Goal: Information Seeking & Learning: Compare options

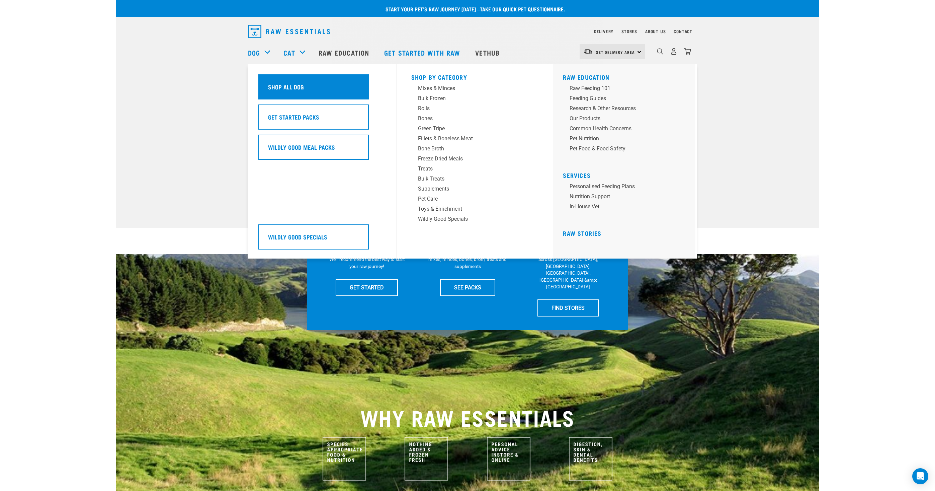
click at [293, 92] on div "Shop All Dog" at bounding box center [313, 86] width 110 height 25
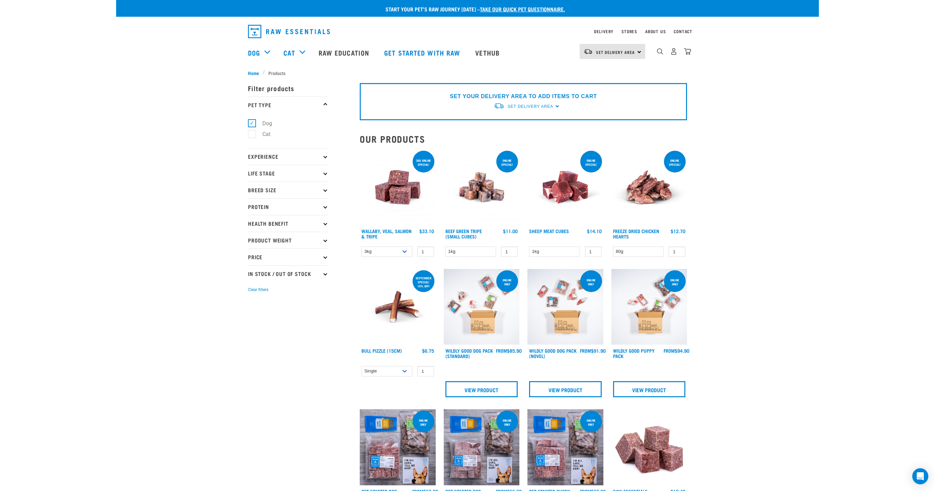
click at [395, 307] on img at bounding box center [398, 307] width 76 height 76
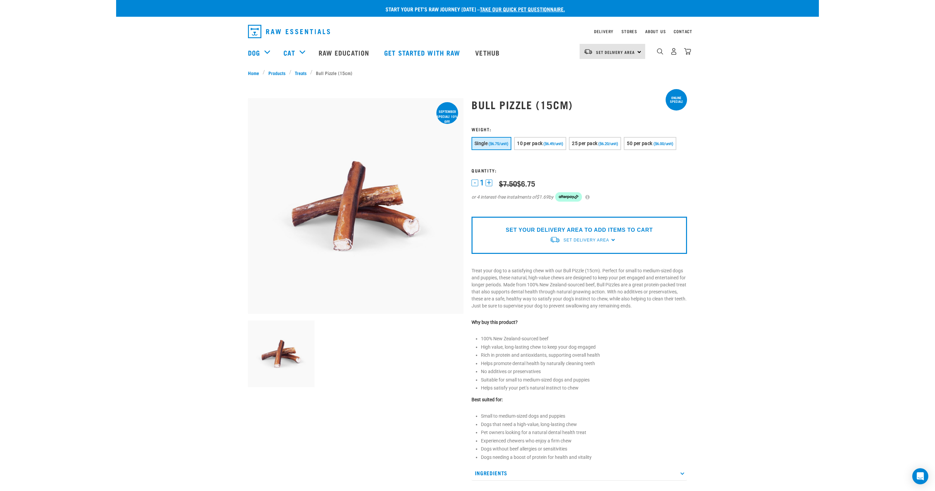
click at [580, 271] on p "Treat your dog to a satisfying chew with our Bull Pizzle (15cm). Perfect for sm…" at bounding box center [580, 288] width 216 height 42
click at [140, 197] on div "Start your pet’s raw journey today – take our quick pet questionnaire. Delivery…" at bounding box center [467, 338] width 703 height 676
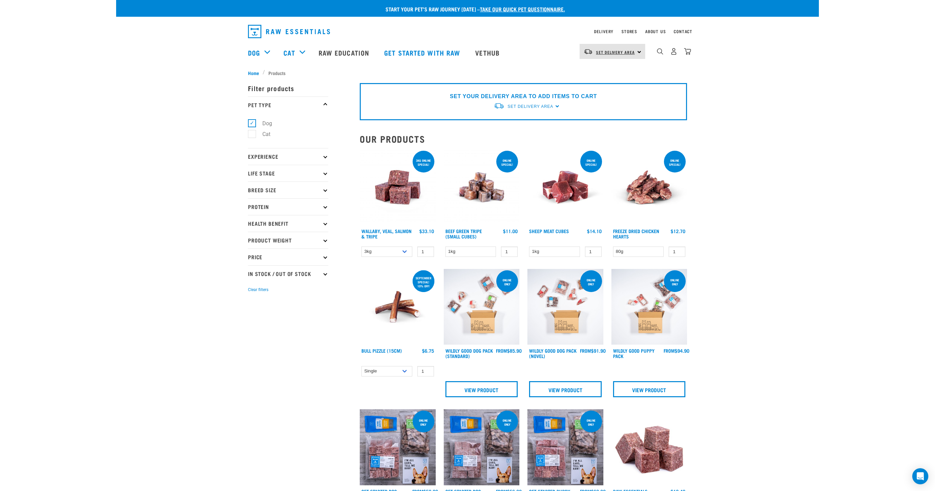
click at [600, 48] on link "Set Delivery Area" at bounding box center [615, 52] width 39 height 11
click at [610, 74] on link "[GEOGRAPHIC_DATA]" at bounding box center [612, 70] width 64 height 15
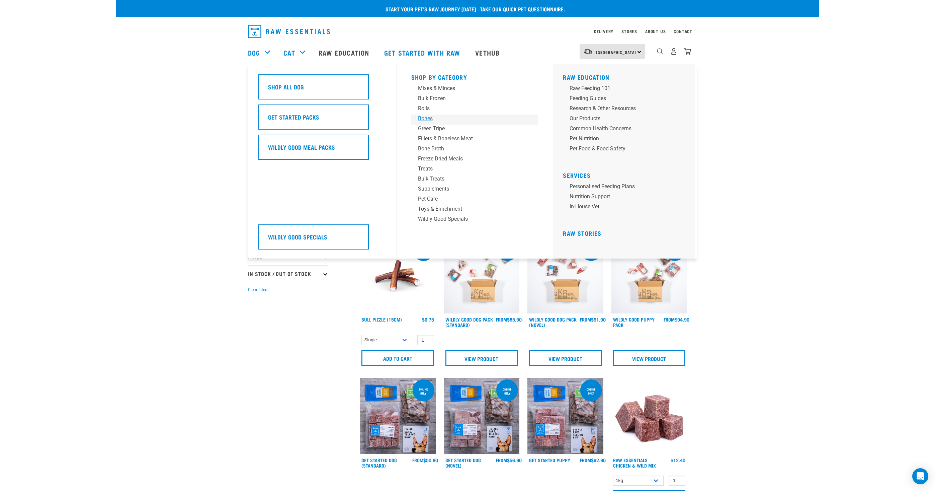
click at [427, 117] on div "Bones" at bounding box center [470, 118] width 104 height 8
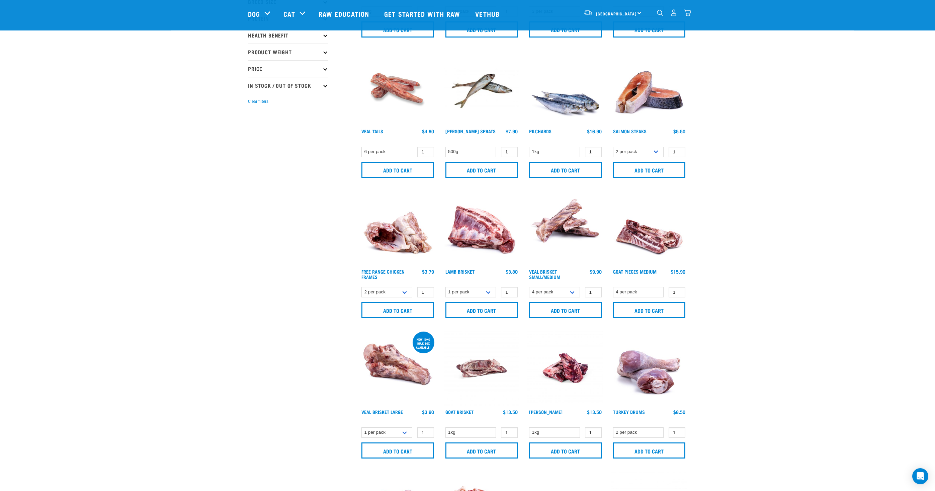
scroll to position [156, 0]
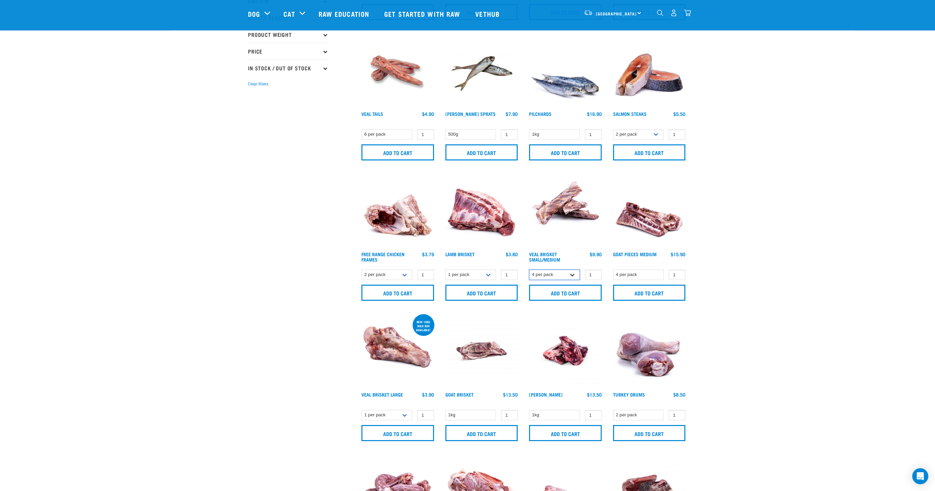
click at [529, 269] on select "4 per pack 8 per pack" at bounding box center [554, 274] width 51 height 10
select select "447645"
click option "8 per pack" at bounding box center [0, 0] width 0 height 0
drag, startPoint x: 253, startPoint y: 238, endPoint x: 264, endPoint y: 237, distance: 11.1
click at [253, 238] on div "× Filter products Pet Type Dog Cat Experience New Raw Feeder Experienced Raw Fe…" at bounding box center [300, 380] width 112 height 1027
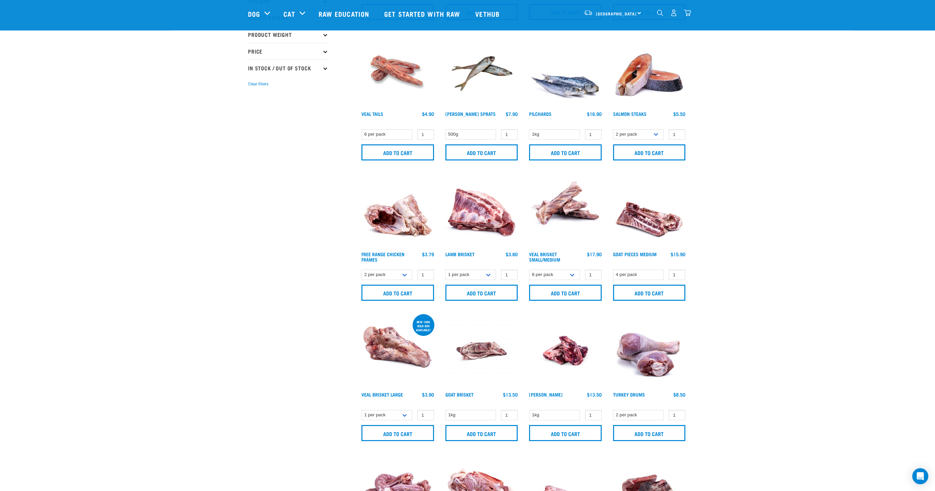
scroll to position [0, 0]
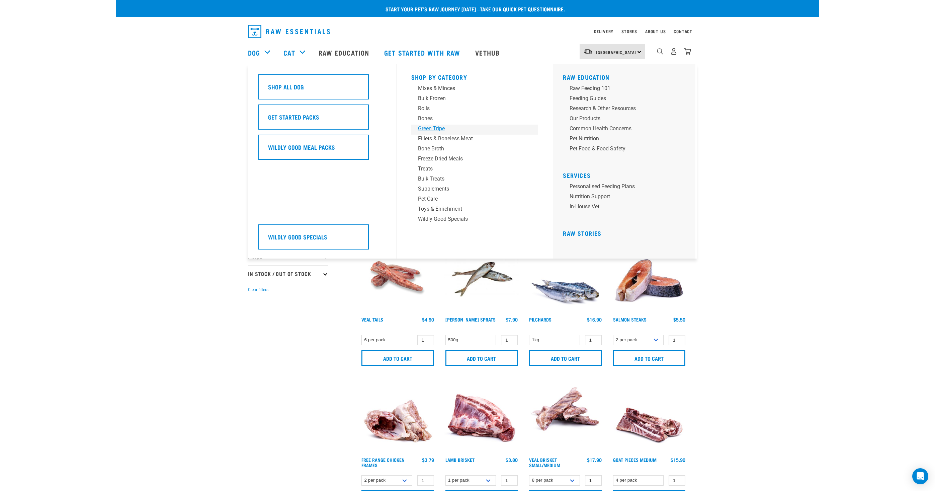
click at [433, 128] on div "Green Tripe" at bounding box center [470, 128] width 104 height 8
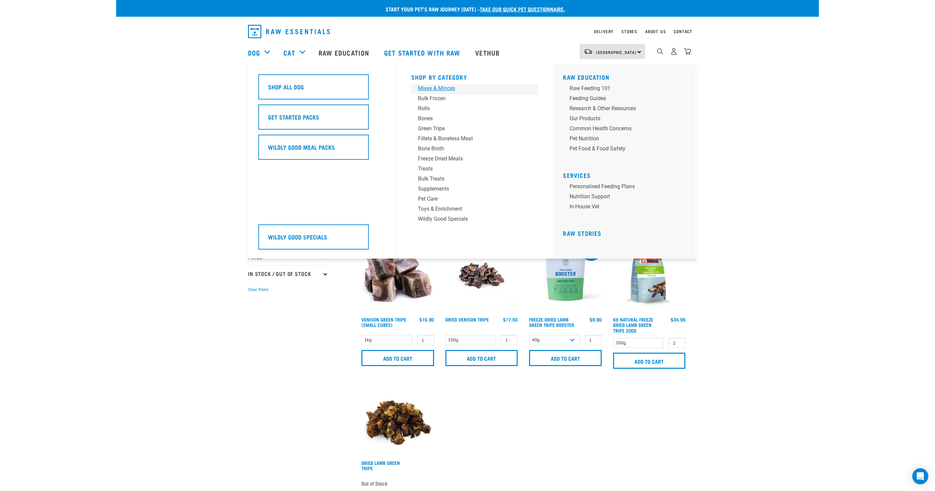
click at [442, 91] on div "Mixes & Minces" at bounding box center [470, 88] width 104 height 8
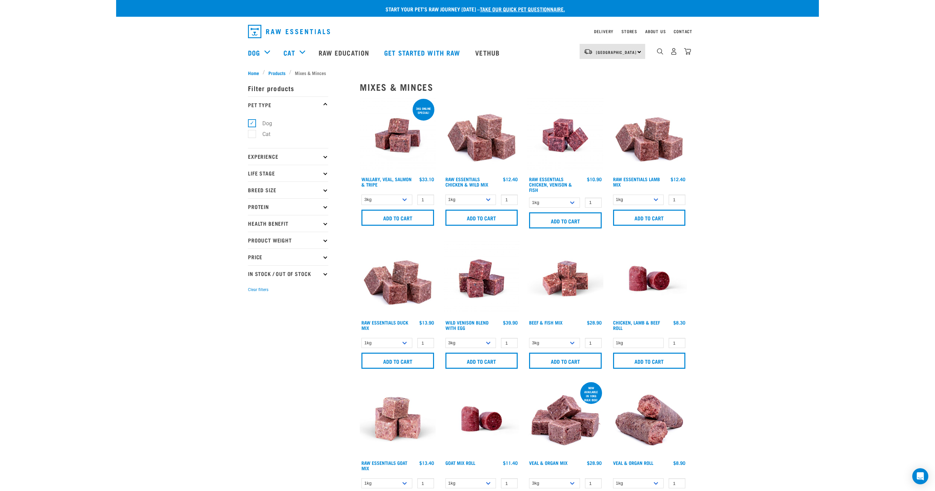
click at [316, 225] on p "Health Benefit" at bounding box center [288, 223] width 80 height 17
click at [319, 206] on p "Protein" at bounding box center [288, 206] width 80 height 17
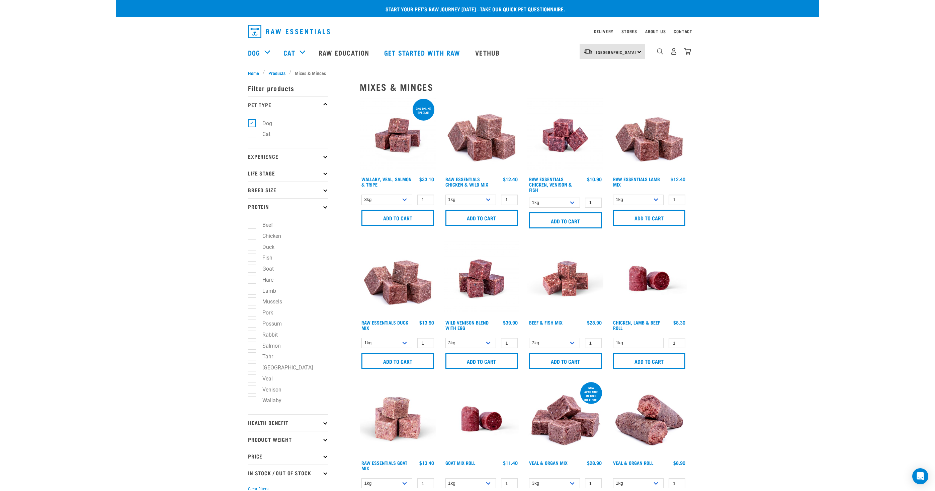
click at [319, 206] on p "Protein" at bounding box center [288, 206] width 80 height 17
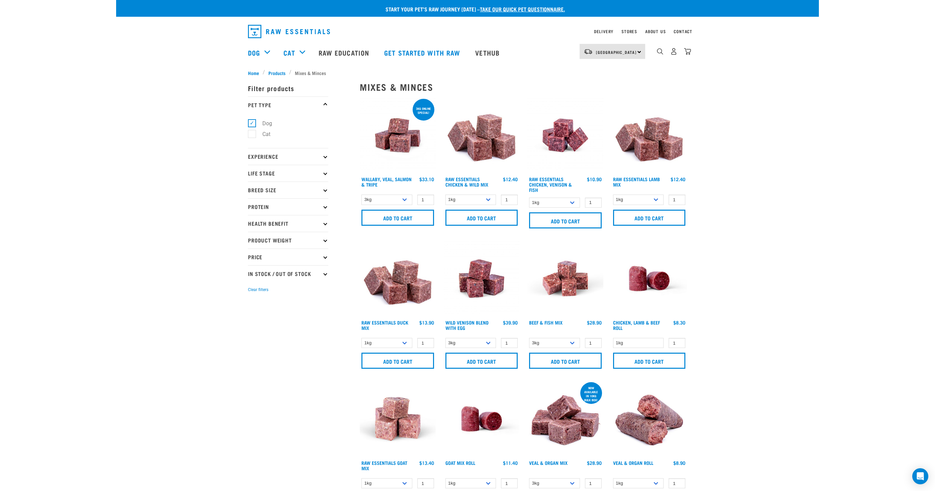
click at [319, 192] on p "Breed Size" at bounding box center [288, 189] width 80 height 17
click at [318, 173] on p "Life Stage" at bounding box center [288, 173] width 80 height 17
click at [277, 238] on label "Senior Dog" at bounding box center [271, 235] width 39 height 8
click at [252, 236] on input "Senior Dog" at bounding box center [250, 234] width 4 height 4
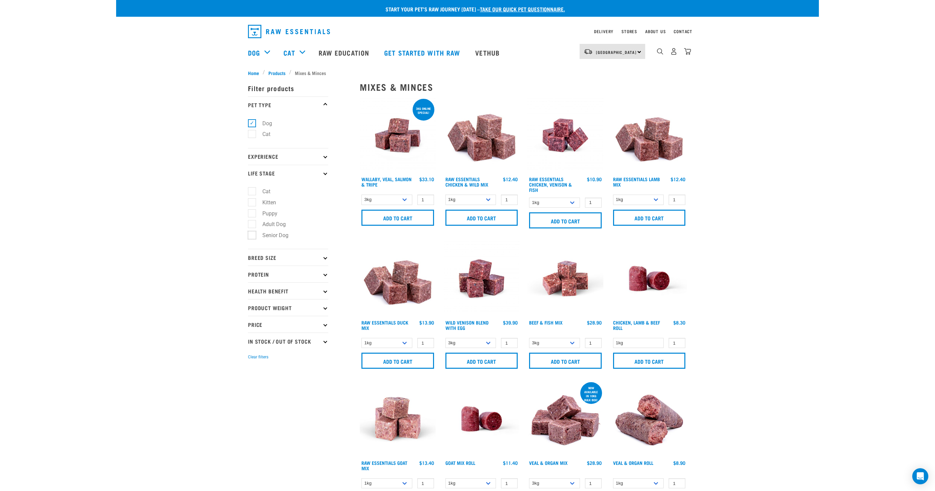
checkbox input "true"
click at [290, 155] on p "Experience" at bounding box center [288, 156] width 80 height 17
click at [291, 187] on label "Experienced Raw Feeder" at bounding box center [287, 185] width 71 height 8
click at [252, 186] on input "Experienced Raw Feeder" at bounding box center [250, 184] width 4 height 4
checkbox input "true"
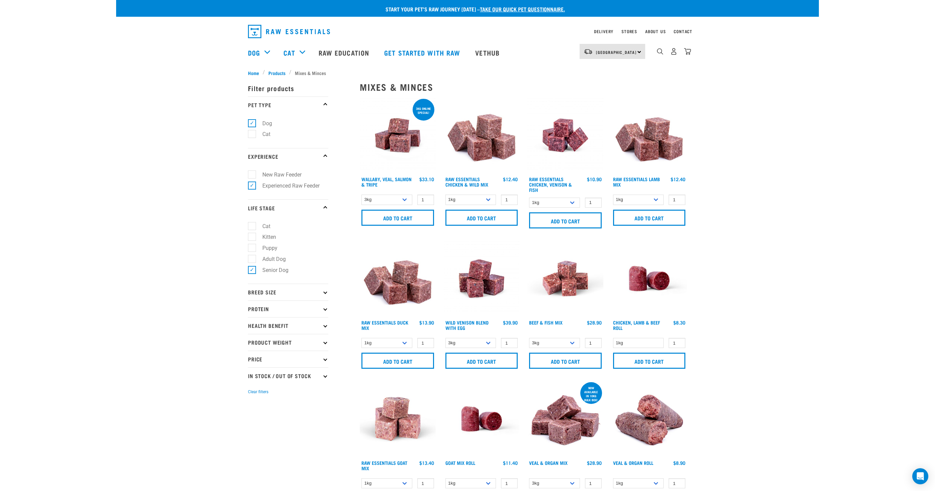
click at [307, 292] on p "Breed Size" at bounding box center [288, 291] width 80 height 17
click at [289, 331] on label "Large Dogs" at bounding box center [272, 332] width 40 height 8
click at [252, 331] on input "Large Dogs" at bounding box center [250, 331] width 4 height 4
checkbox input "true"
click at [287, 373] on p "Health Benefit" at bounding box center [288, 370] width 80 height 17
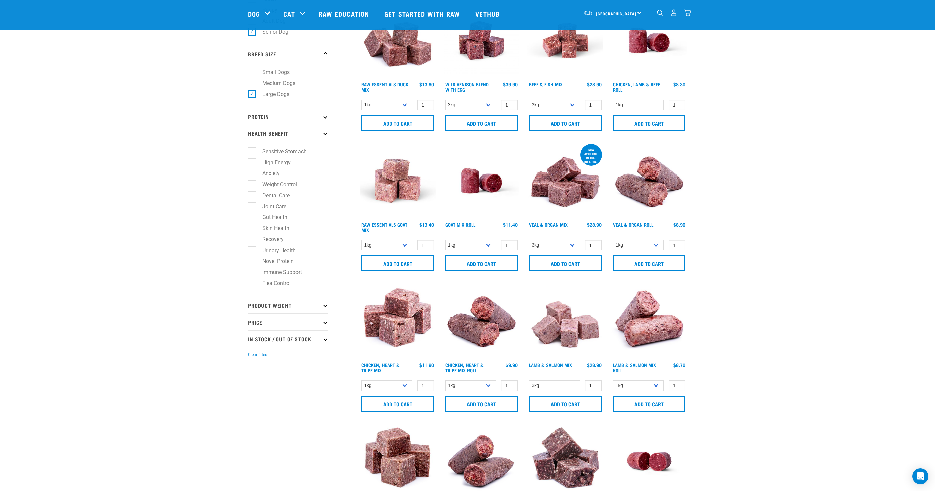
scroll to position [196, 0]
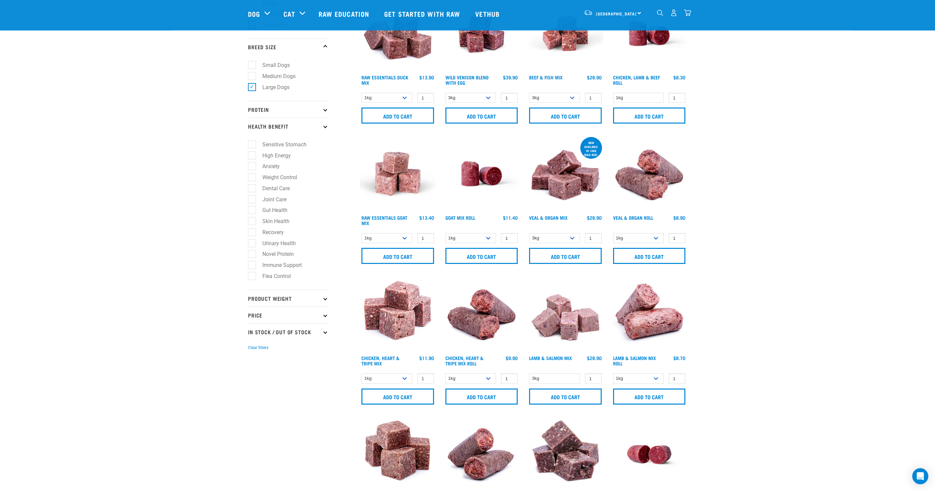
click at [288, 201] on label "Joint Care" at bounding box center [270, 199] width 37 height 8
click at [252, 200] on input "Joint Care" at bounding box center [250, 198] width 4 height 4
checkbox input "true"
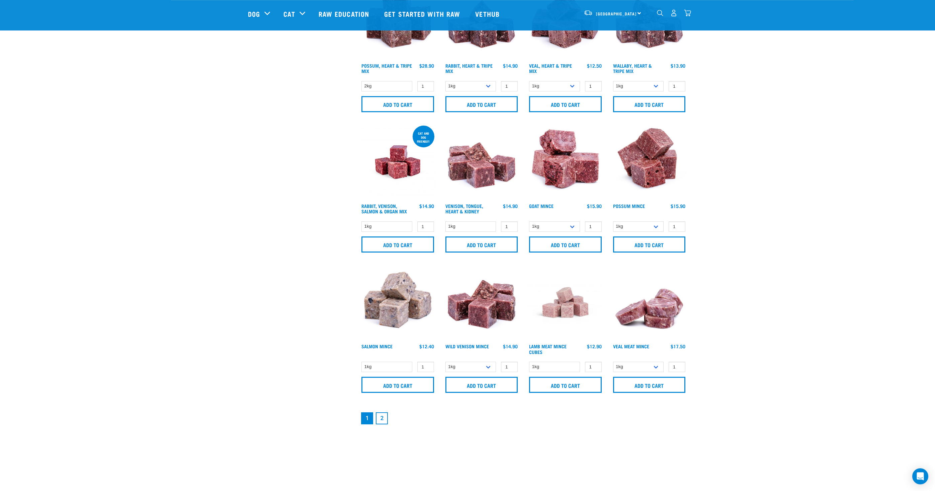
scroll to position [803, 0]
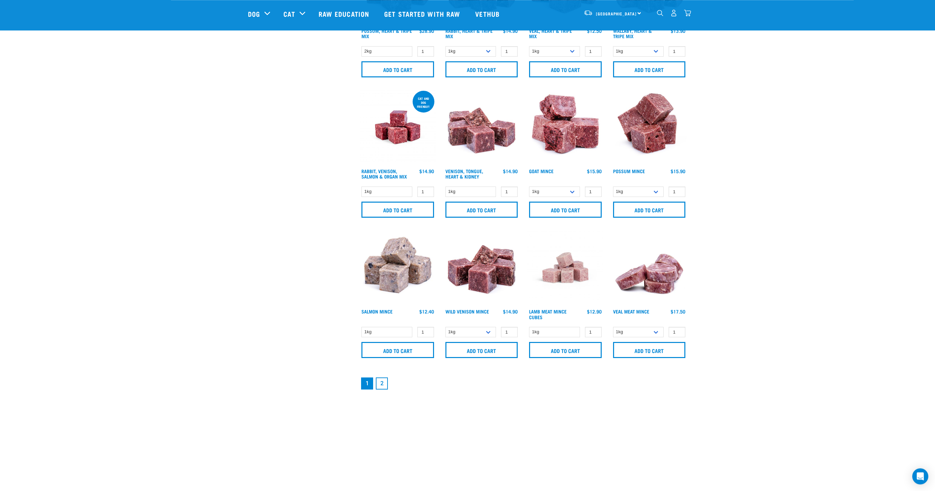
click at [381, 382] on link "2" at bounding box center [382, 383] width 12 height 12
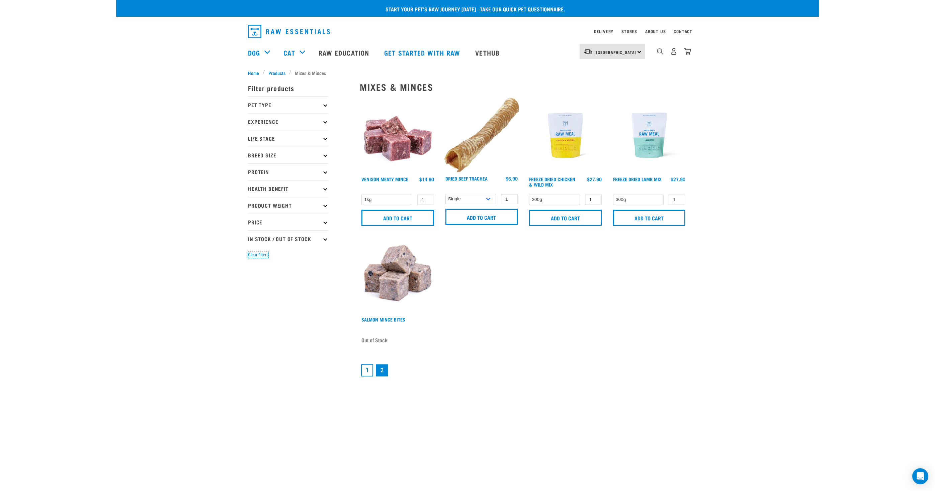
click at [258, 254] on button "Clear filters" at bounding box center [258, 255] width 20 height 6
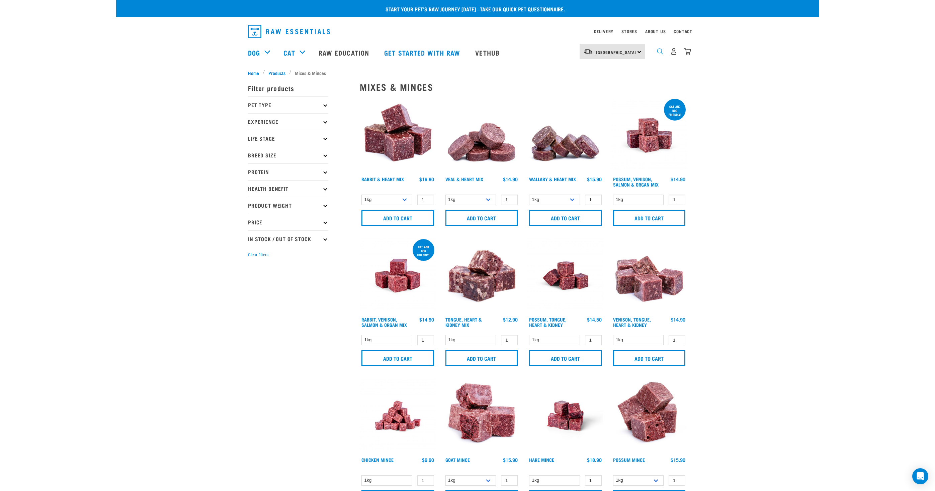
drag, startPoint x: 0, startPoint y: 0, endPoint x: 608, endPoint y: 60, distance: 611.4
click at [658, 50] on img "dropdown navigation" at bounding box center [660, 51] width 6 height 6
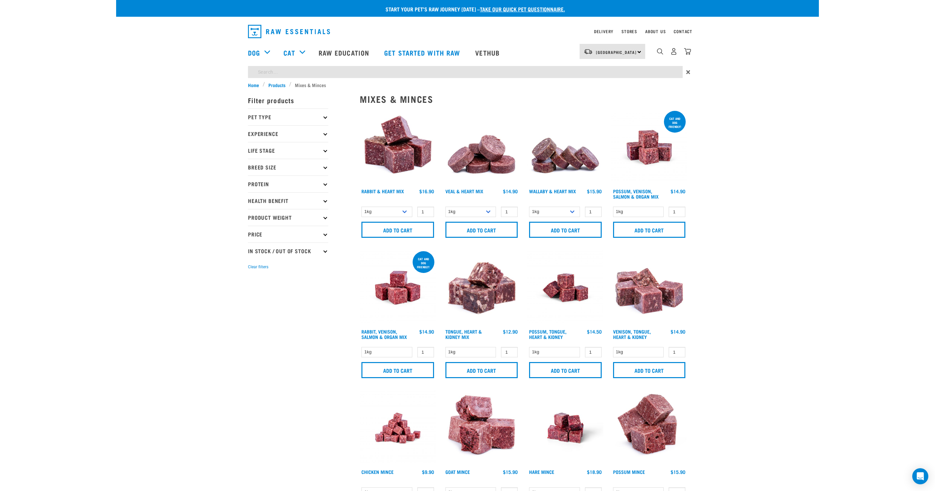
click at [515, 70] on input "search" at bounding box center [465, 72] width 435 height 12
type input "lamb"
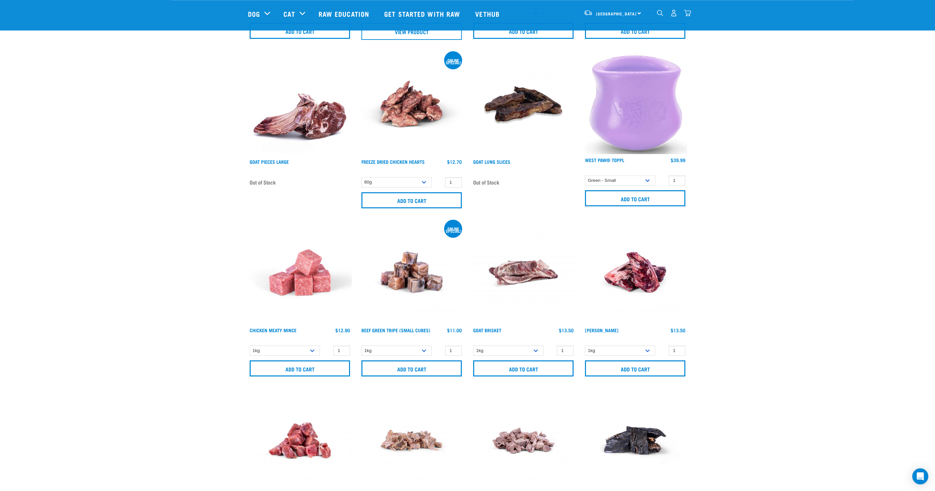
scroll to position [3077, 0]
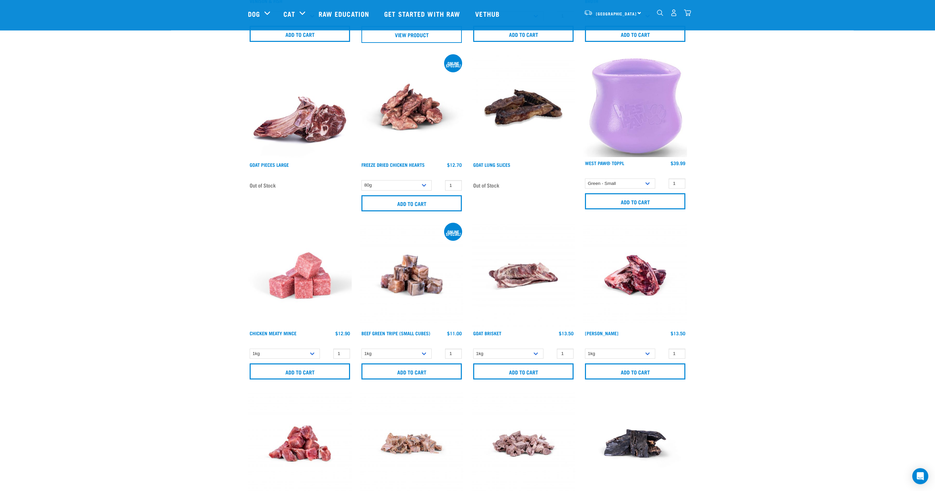
click at [664, 12] on div "dropdown navigation" at bounding box center [660, 12] width 7 height 7
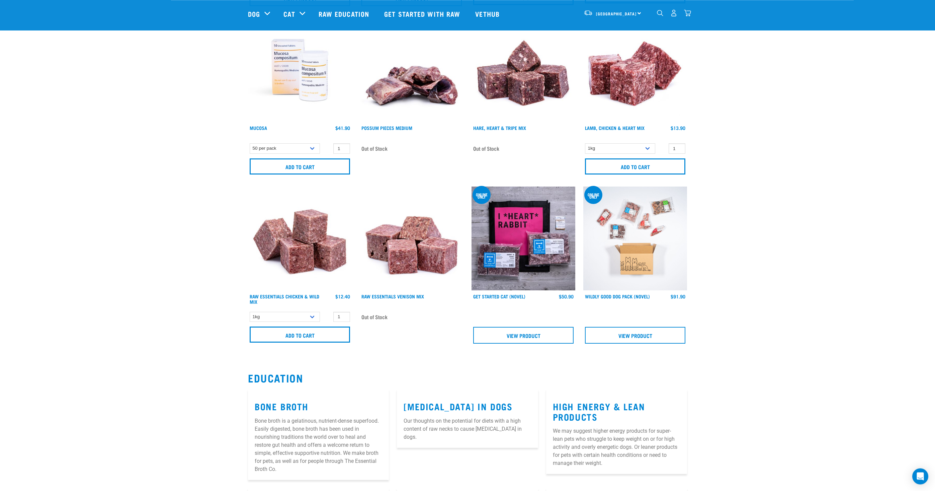
scroll to position [1110, 0]
